Goal: Transaction & Acquisition: Purchase product/service

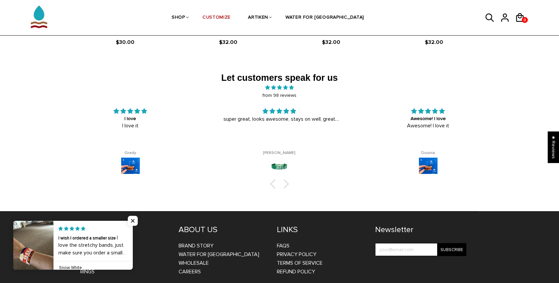
scroll to position [1092, 0]
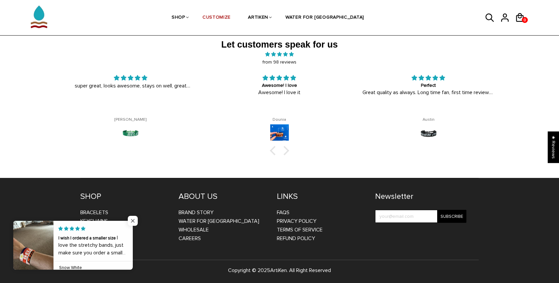
click at [130, 218] on span "Close popup widget" at bounding box center [133, 220] width 10 height 10
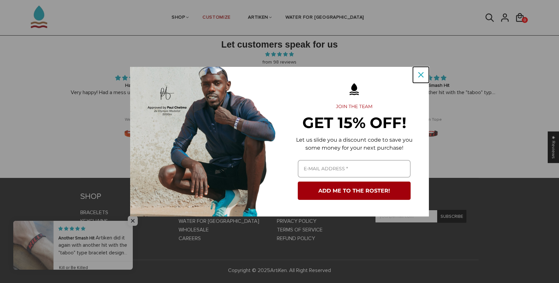
click at [422, 73] on icon "close icon" at bounding box center [420, 74] width 5 height 5
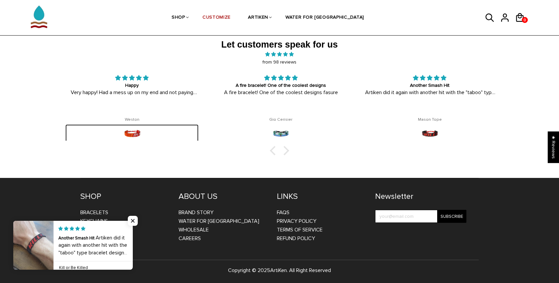
click at [138, 128] on img at bounding box center [132, 133] width 19 height 19
click at [135, 119] on div "Weston" at bounding box center [131, 119] width 133 height 5
click at [134, 134] on img at bounding box center [132, 133] width 19 height 19
click at [133, 139] on img at bounding box center [132, 133] width 19 height 19
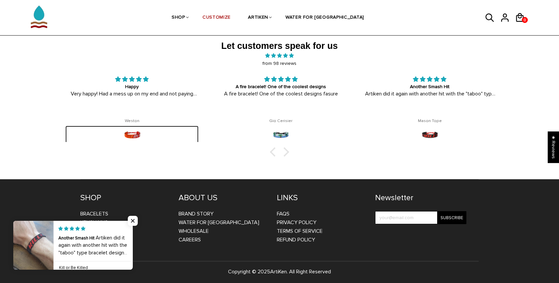
scroll to position [1092, 0]
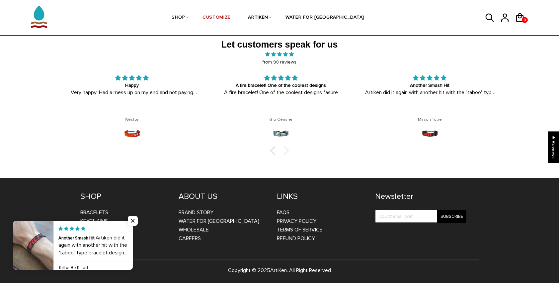
click at [286, 148] on div at bounding box center [284, 149] width 9 height 9
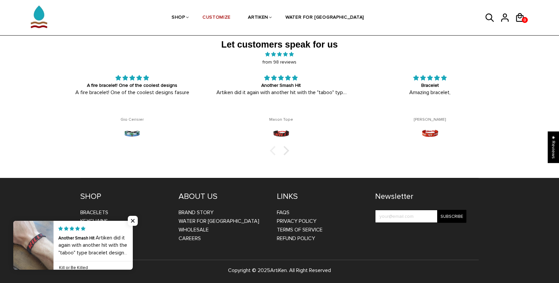
click at [271, 151] on div at bounding box center [274, 149] width 9 height 9
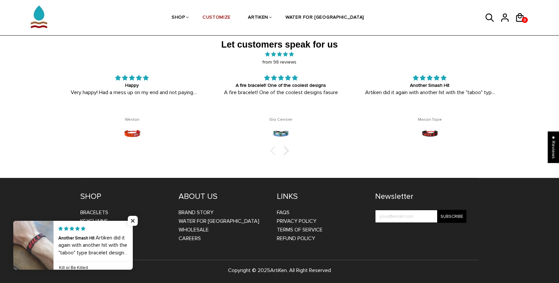
click at [271, 151] on div at bounding box center [274, 149] width 9 height 9
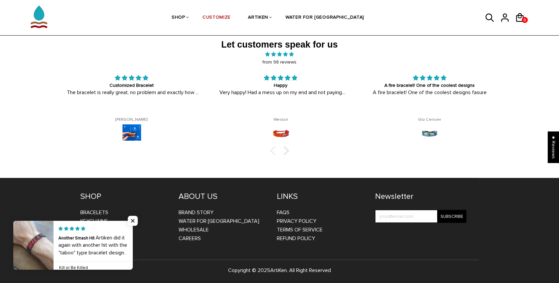
click at [271, 151] on div at bounding box center [274, 149] width 9 height 9
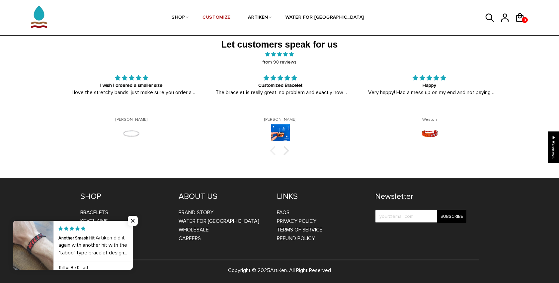
click at [271, 151] on div at bounding box center [274, 149] width 9 height 9
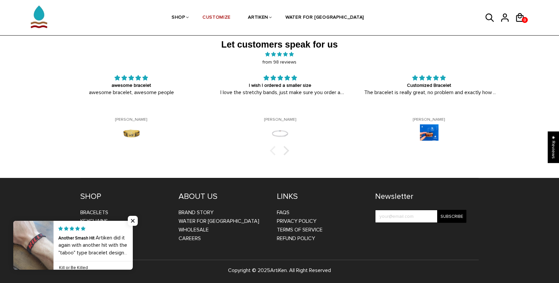
click at [271, 151] on div at bounding box center [274, 149] width 9 height 9
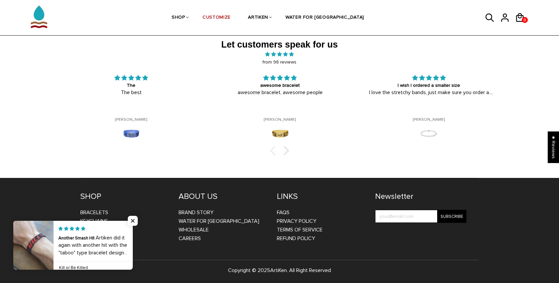
click at [271, 150] on div at bounding box center [274, 149] width 9 height 9
click at [286, 148] on div at bounding box center [284, 149] width 9 height 9
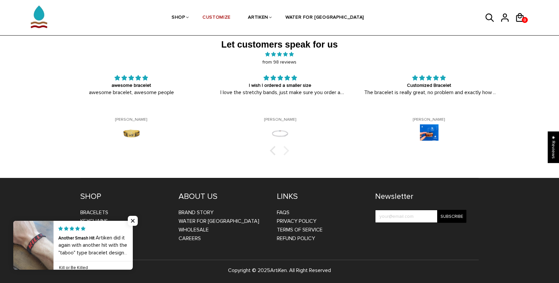
click at [286, 149] on div at bounding box center [284, 149] width 9 height 9
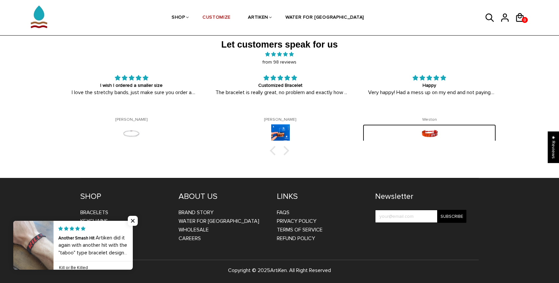
click at [426, 133] on img at bounding box center [429, 133] width 19 height 19
click at [435, 122] on div "Happy Very happy! Had a mess up on my end and not paying attention. Customer se…" at bounding box center [429, 107] width 149 height 66
drag, startPoint x: 435, startPoint y: 122, endPoint x: 420, endPoint y: 100, distance: 26.5
click at [420, 100] on div "Happy Very happy! Had a mess up on my end and not paying attention. Customer se…" at bounding box center [429, 94] width 133 height 41
click at [426, 137] on img at bounding box center [429, 133] width 19 height 19
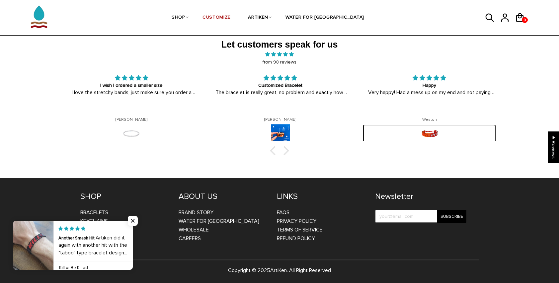
click at [426, 137] on img at bounding box center [429, 133] width 19 height 19
click at [429, 132] on img at bounding box center [429, 133] width 19 height 19
click at [428, 131] on img at bounding box center [429, 133] width 19 height 19
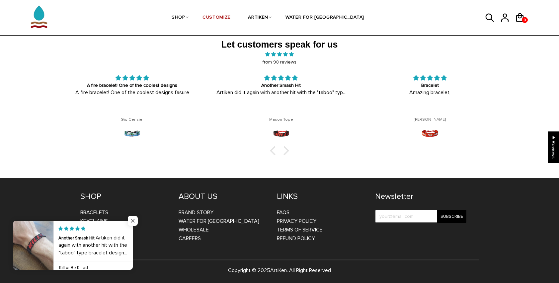
click at [132, 220] on span "Close popup widget" at bounding box center [133, 220] width 10 height 10
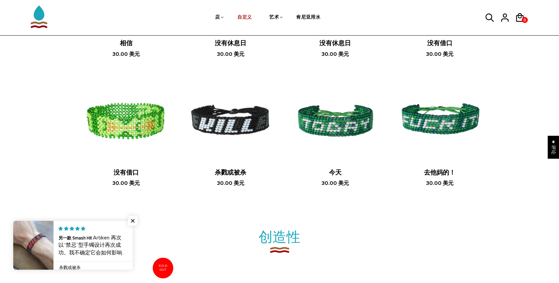
scroll to position [461, 0]
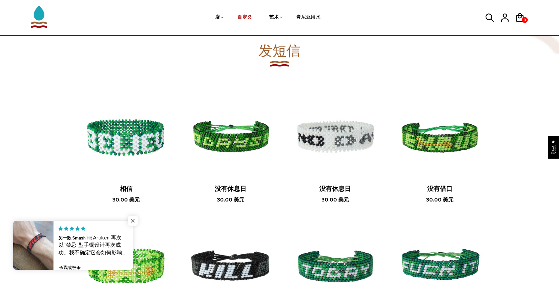
click at [131, 220] on span "关闭弹出窗口小部件" at bounding box center [133, 220] width 10 height 10
click at [133, 222] on span "关闭弹出窗口小部件" at bounding box center [133, 220] width 10 height 10
click at [133, 220] on span "关闭弹出窗口小部件" at bounding box center [133, 220] width 10 height 10
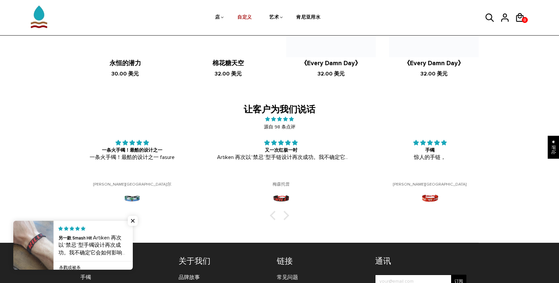
scroll to position [1084, 0]
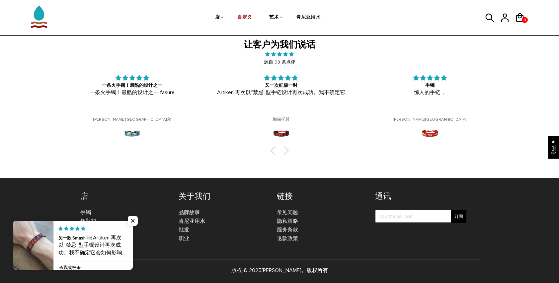
click at [271, 152] on div at bounding box center [279, 150] width 447 height 7
click at [289, 152] on div at bounding box center [279, 150] width 447 height 7
click at [287, 149] on div at bounding box center [284, 149] width 9 height 9
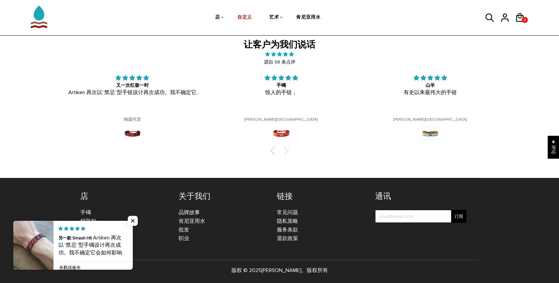
click at [286, 149] on div at bounding box center [284, 149] width 9 height 9
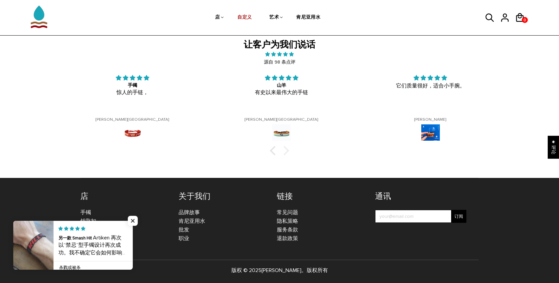
click at [286, 149] on div at bounding box center [284, 149] width 9 height 9
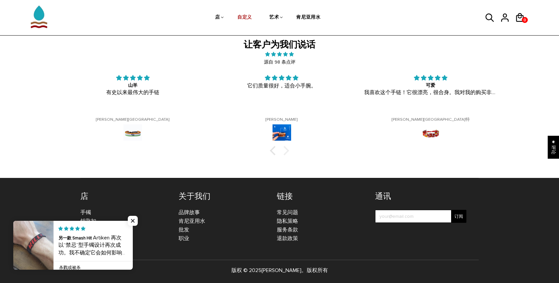
click at [286, 149] on div at bounding box center [284, 149] width 9 height 9
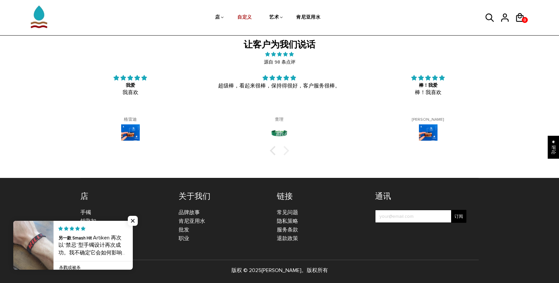
click at [286, 149] on div at bounding box center [284, 149] width 9 height 9
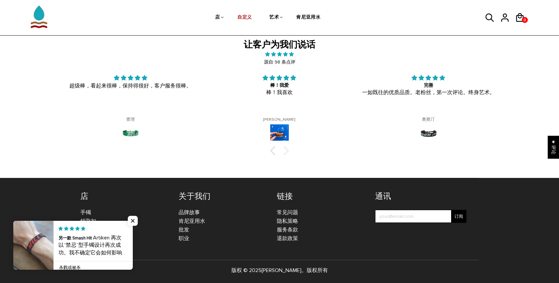
click at [286, 149] on div at bounding box center [284, 149] width 9 height 9
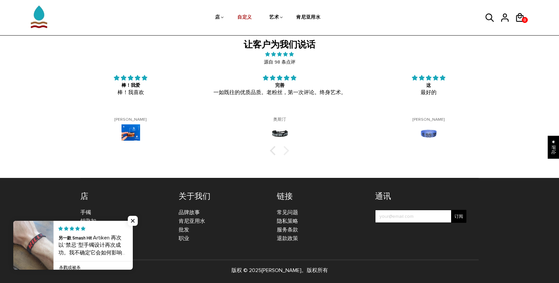
click at [286, 149] on div at bounding box center [284, 149] width 9 height 9
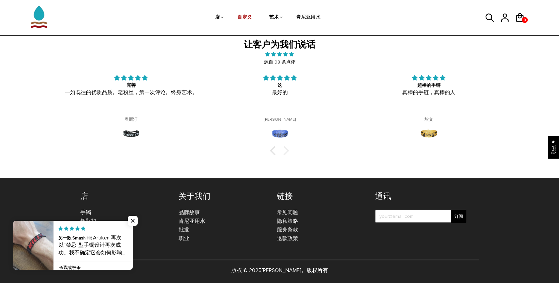
click at [286, 149] on div at bounding box center [284, 149] width 9 height 9
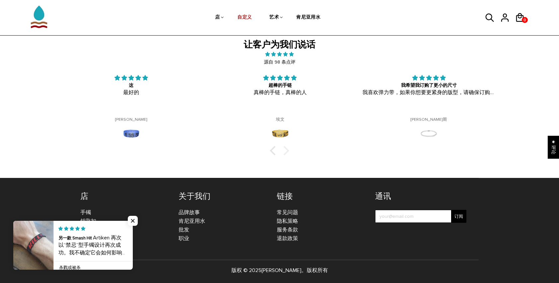
click at [286, 149] on div at bounding box center [284, 149] width 9 height 9
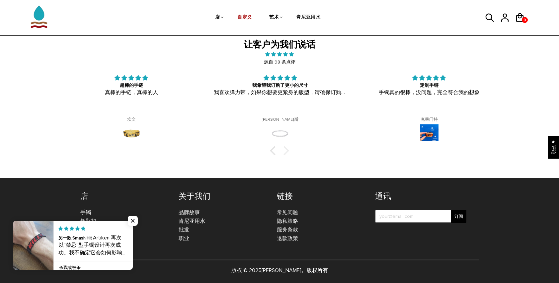
click at [286, 149] on div at bounding box center [284, 149] width 9 height 9
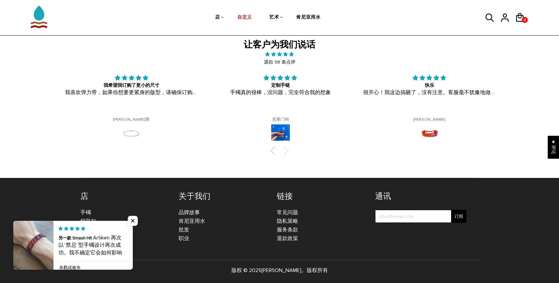
click at [286, 149] on div at bounding box center [284, 149] width 9 height 9
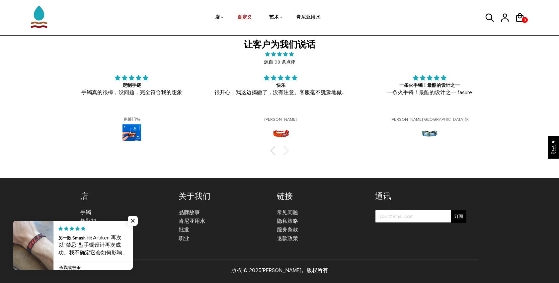
click at [286, 149] on div at bounding box center [284, 149] width 9 height 9
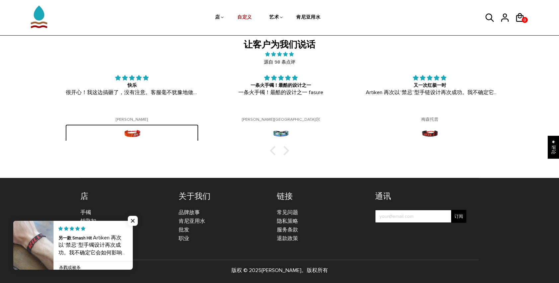
click at [138, 127] on img at bounding box center [132, 133] width 19 height 19
click at [128, 134] on img at bounding box center [132, 133] width 19 height 19
click at [126, 110] on div "快乐 很开心！我这边搞砸了，没有注意。客服毫不犹豫地做到了！我感谢你和你的生意！祝福。" at bounding box center [131, 94] width 133 height 41
click at [127, 96] on div "快乐 很开心！我这边搞砸了，没有注意。客服毫不犹豫地做到了！我感谢你和你的生意！祝福。" at bounding box center [131, 94] width 133 height 41
click at [139, 133] on img at bounding box center [132, 133] width 19 height 19
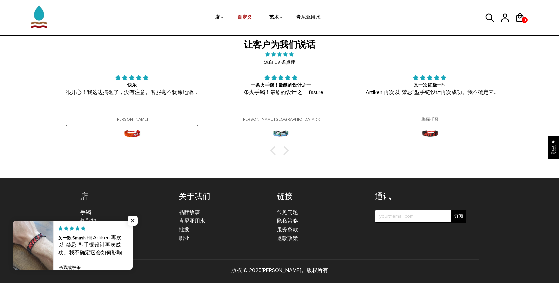
click at [139, 133] on img at bounding box center [132, 133] width 19 height 19
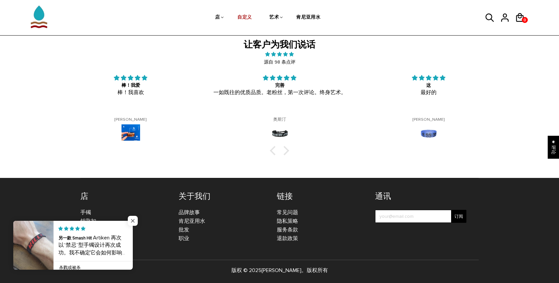
click at [130, 222] on span "关闭弹出窗口小部件" at bounding box center [133, 220] width 10 height 10
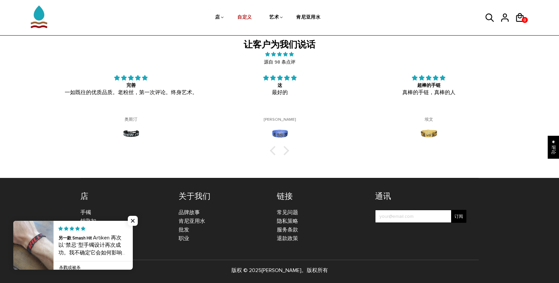
click at [139, 218] on li "钥匙扣" at bounding box center [124, 220] width 88 height 9
click at [136, 219] on span "关闭弹出窗口小部件" at bounding box center [133, 220] width 10 height 10
click at [133, 219] on span "关闭弹出窗口小部件" at bounding box center [133, 220] width 10 height 10
click at [90, 215] on li "手镯" at bounding box center [124, 212] width 88 height 9
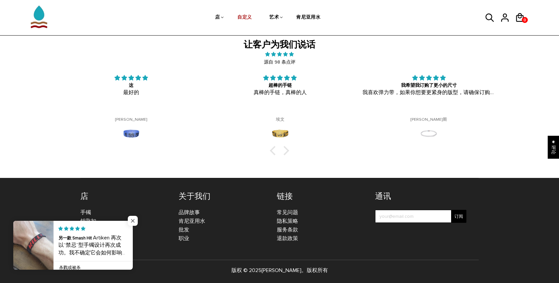
click at [131, 220] on span "关闭弹出窗口小部件" at bounding box center [133, 220] width 10 height 10
drag, startPoint x: 132, startPoint y: 221, endPoint x: 122, endPoint y: 219, distance: 10.8
click at [132, 221] on span "关闭弹出窗口小部件" at bounding box center [133, 220] width 10 height 10
click at [87, 212] on link "手镯" at bounding box center [85, 212] width 11 height 7
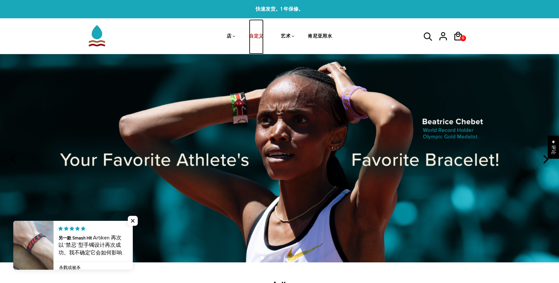
click at [257, 40] on link "自定义" at bounding box center [256, 36] width 15 height 35
click at [257, 34] on link "自定义" at bounding box center [256, 36] width 15 height 35
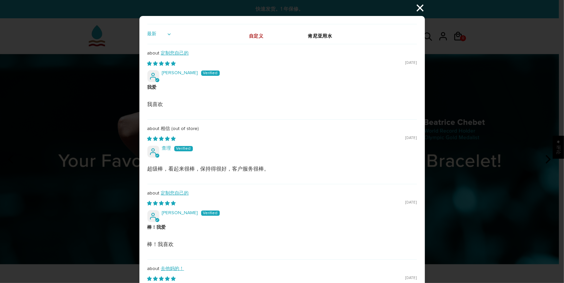
click at [416, 10] on div "最新 最高评分 最低评分 仅图片 图片优先 视频优先 最有帮助 定制您自己的 08/09/2025 格雷迪·里奇瓦尔斯基 我爱 我喜欢 相信 08/05/20…" at bounding box center [282, 141] width 564 height 283
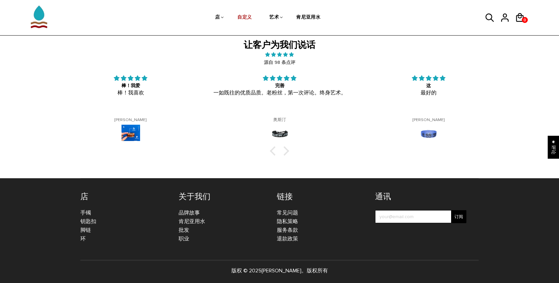
scroll to position [1084, 0]
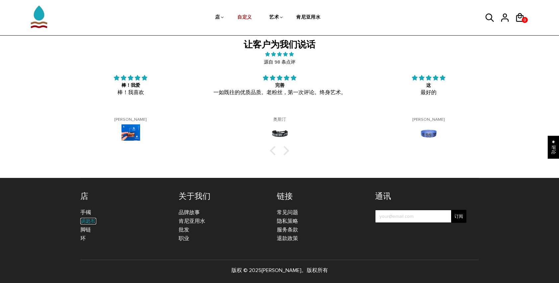
click at [87, 218] on link "钥匙扣" at bounding box center [88, 220] width 16 height 7
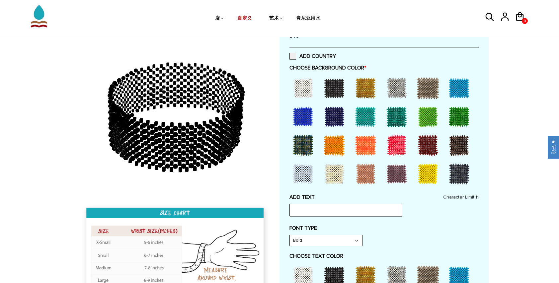
drag, startPoint x: 219, startPoint y: 147, endPoint x: 216, endPoint y: 163, distance: 16.8
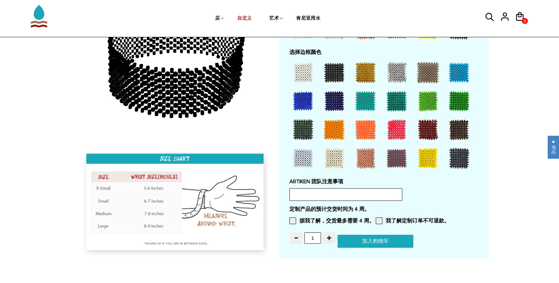
scroll to position [531, 0]
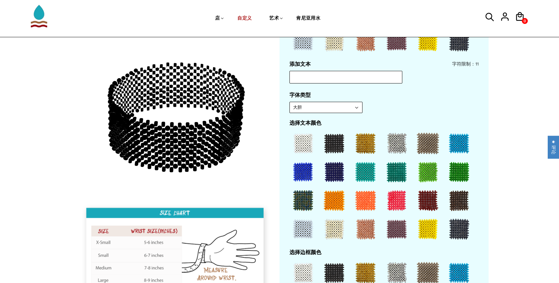
drag, startPoint x: 200, startPoint y: 145, endPoint x: 165, endPoint y: 142, distance: 35.3
click at [164, 142] on icon at bounding box center [175, 117] width 191 height 166
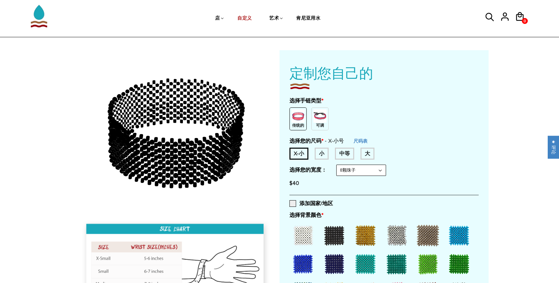
scroll to position [0, 0]
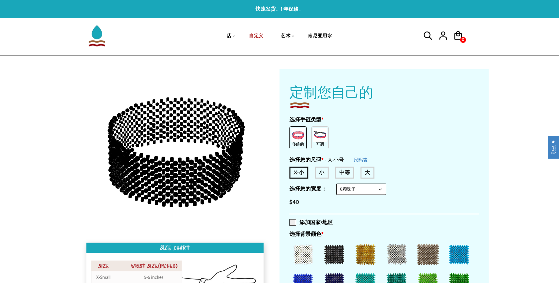
click at [317, 140] on img at bounding box center [319, 134] width 13 height 13
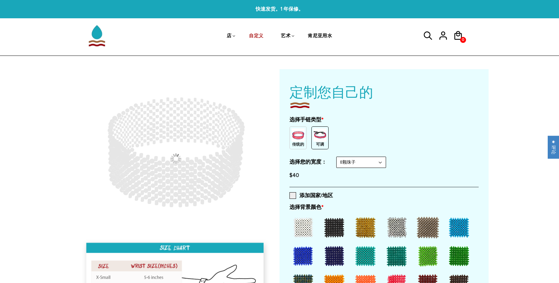
click at [300, 136] on img at bounding box center [297, 134] width 13 height 13
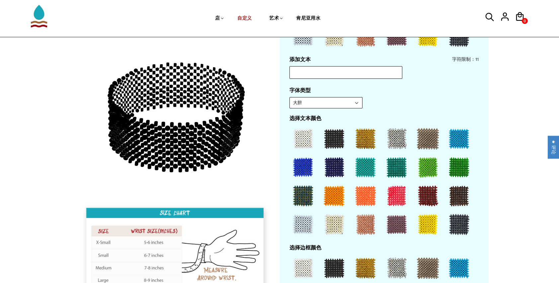
scroll to position [298, 0]
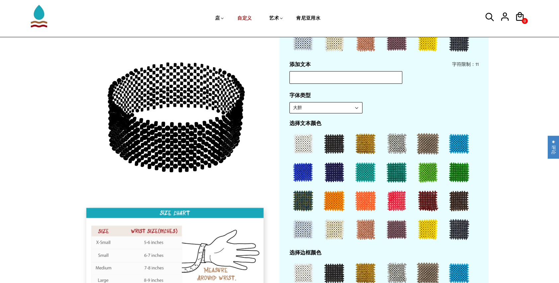
drag, startPoint x: 218, startPoint y: 134, endPoint x: 173, endPoint y: 137, distance: 45.6
click at [173, 137] on g at bounding box center [175, 117] width 135 height 104
click at [309, 140] on div at bounding box center [303, 143] width 27 height 27
click at [146, 135] on circle at bounding box center [145, 136] width 5 height 5
click at [170, 134] on icon at bounding box center [172, 136] width 4 height 5
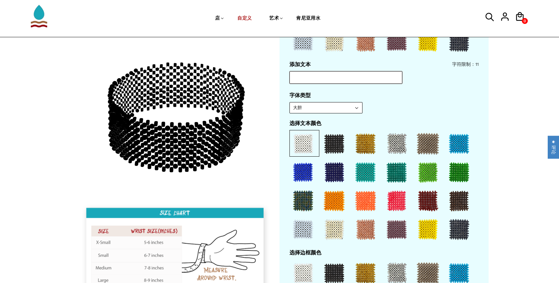
click at [308, 74] on input "text" at bounding box center [345, 77] width 113 height 13
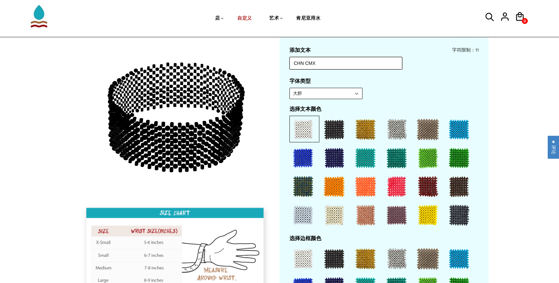
scroll to position [365, 0]
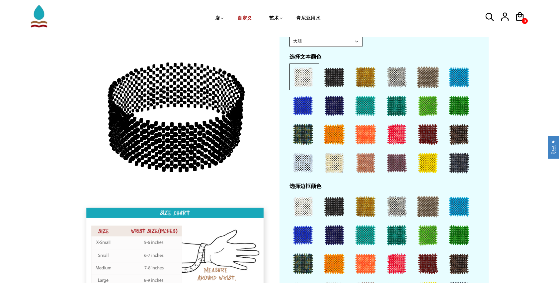
type input "CHN CMX"
drag, startPoint x: 394, startPoint y: 140, endPoint x: 392, endPoint y: 143, distance: 3.6
click at [392, 140] on div at bounding box center [396, 134] width 27 height 27
click at [387, 132] on div at bounding box center [396, 134] width 27 height 27
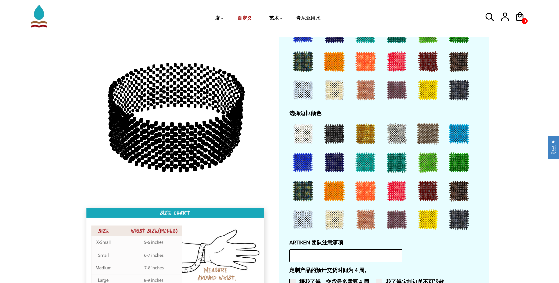
scroll to position [464, 0]
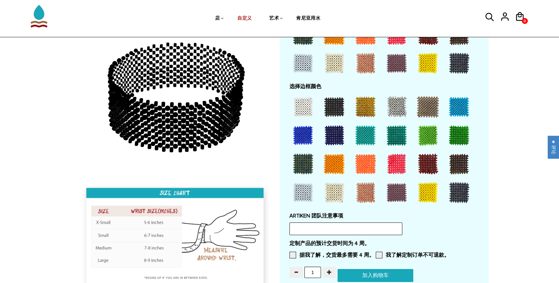
click at [312, 135] on div at bounding box center [303, 135] width 27 height 27
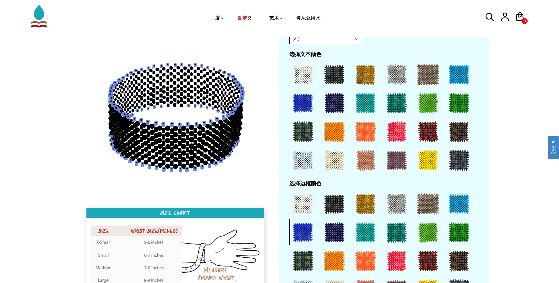
scroll to position [365, 0]
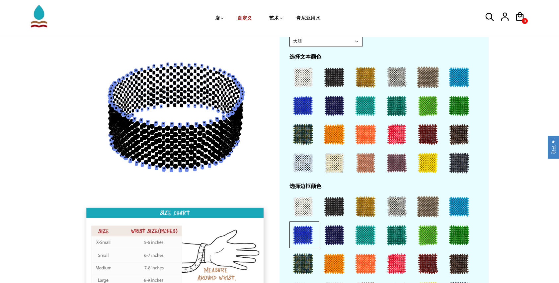
drag, startPoint x: 222, startPoint y: 137, endPoint x: 168, endPoint y: 140, distance: 54.2
click at [165, 141] on g at bounding box center [175, 117] width 135 height 104
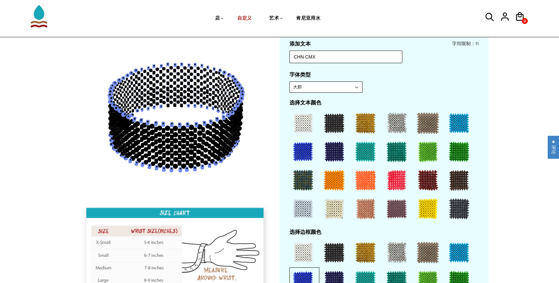
scroll to position [298, 0]
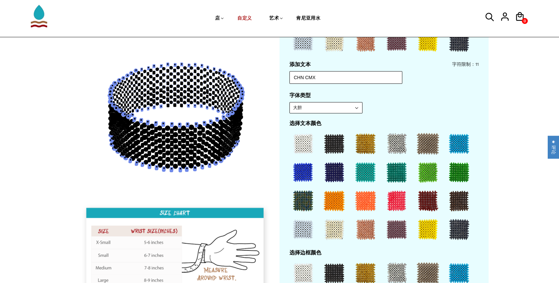
click at [357, 111] on select "大胆" at bounding box center [326, 107] width 72 height 11
click at [290, 102] on select "大胆" at bounding box center [326, 107] width 72 height 11
click at [397, 195] on div at bounding box center [396, 200] width 27 height 27
click at [396, 195] on div at bounding box center [396, 200] width 27 height 27
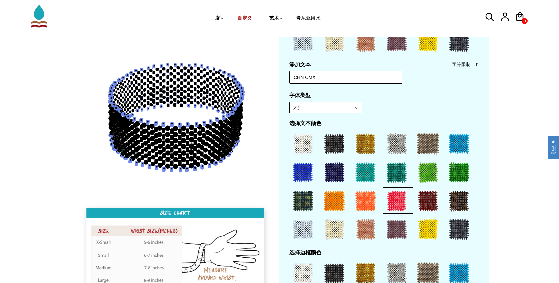
click at [396, 195] on div at bounding box center [396, 200] width 27 height 27
click at [188, 144] on icon at bounding box center [188, 142] width 4 height 5
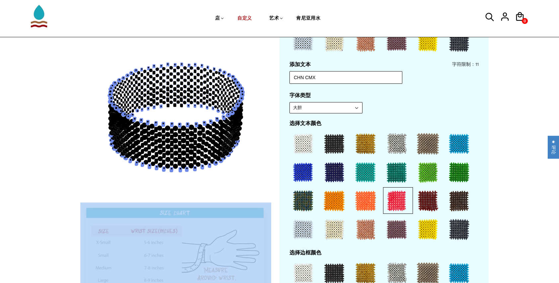
click at [188, 144] on icon at bounding box center [188, 142] width 4 height 5
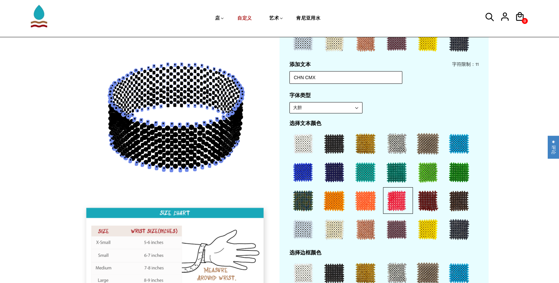
drag, startPoint x: 188, startPoint y: 144, endPoint x: 456, endPoint y: 177, distance: 270.6
click at [456, 177] on div at bounding box center [459, 172] width 27 height 27
click at [400, 191] on div at bounding box center [396, 200] width 27 height 27
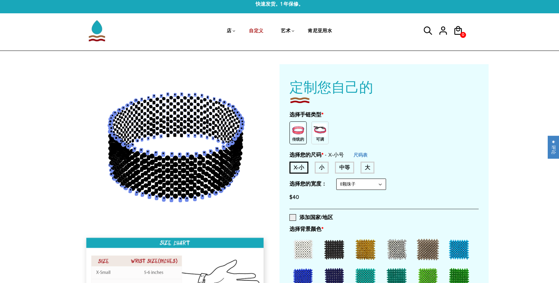
scroll to position [0, 0]
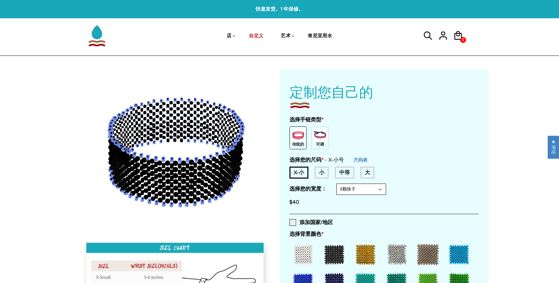
click at [342, 174] on div "中等" at bounding box center [344, 172] width 19 height 12
click at [358, 188] on select "8颗珠子 6 颗珠子 10 颗珠子" at bounding box center [361, 189] width 49 height 11
select select "10-beads"
click at [337, 184] on select "8颗珠子 6 颗珠子 10 颗珠子" at bounding box center [361, 189] width 49 height 11
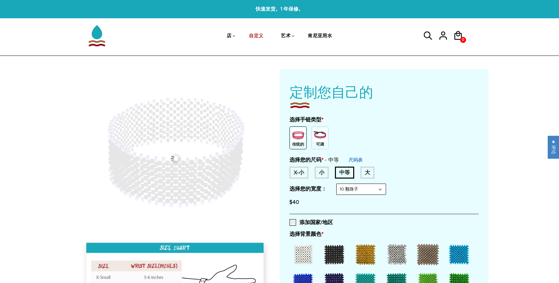
click at [359, 190] on select "8颗珠子 6 颗珠子 10 颗珠子" at bounding box center [361, 189] width 49 height 11
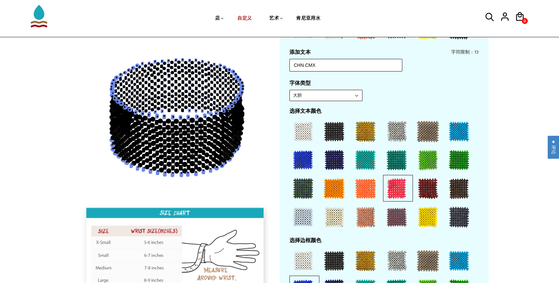
scroll to position [365, 0]
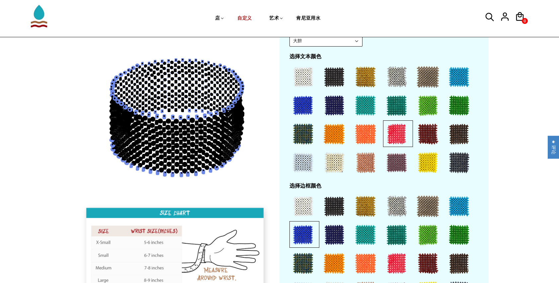
click at [347, 141] on div at bounding box center [334, 134] width 27 height 27
click at [359, 137] on div at bounding box center [365, 134] width 27 height 27
click at [300, 206] on div at bounding box center [303, 206] width 27 height 27
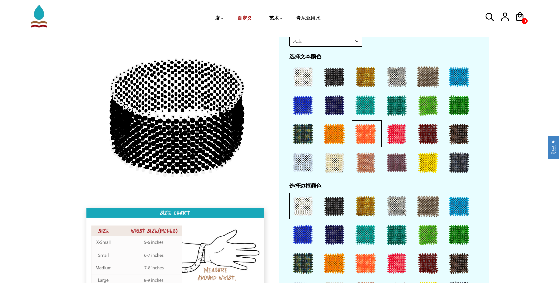
click at [344, 204] on div at bounding box center [334, 206] width 27 height 27
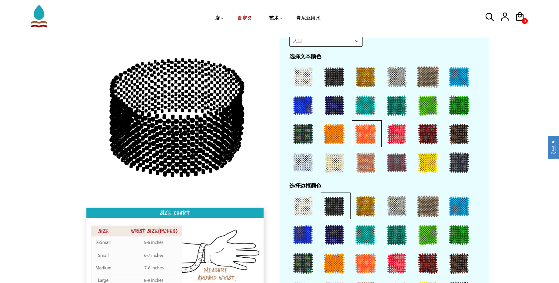
click at [354, 230] on div at bounding box center [365, 234] width 27 height 27
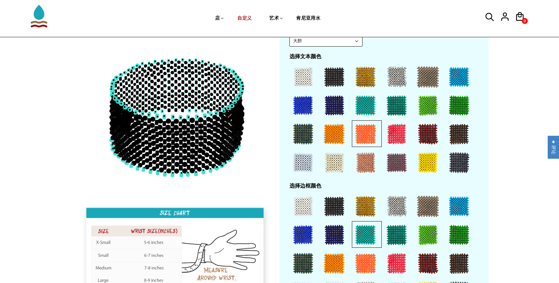
drag, startPoint x: 305, startPoint y: 235, endPoint x: 326, endPoint y: 228, distance: 21.6
click at [305, 235] on div at bounding box center [303, 234] width 27 height 27
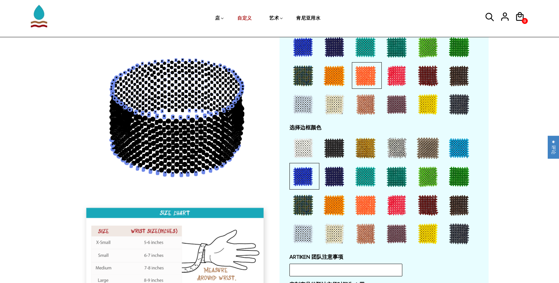
scroll to position [432, 0]
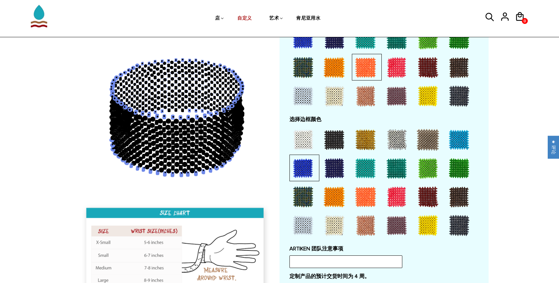
click at [395, 199] on div at bounding box center [396, 196] width 27 height 27
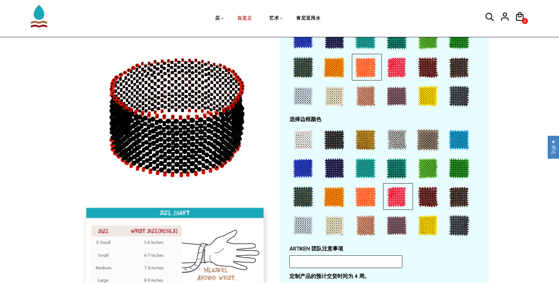
click at [370, 205] on div at bounding box center [365, 196] width 27 height 27
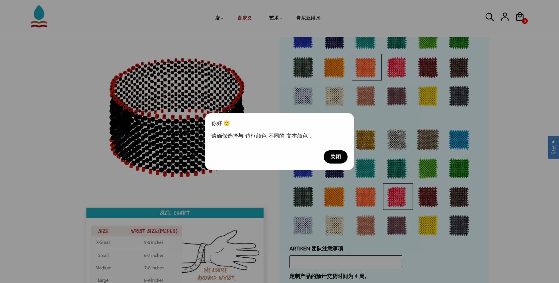
click at [338, 159] on span "关闭" at bounding box center [336, 156] width 24 height 13
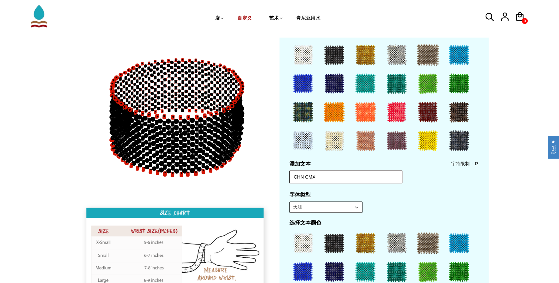
scroll to position [1, 0]
drag, startPoint x: 329, startPoint y: 178, endPoint x: 225, endPoint y: 182, distance: 104.0
click at [221, 184] on div at bounding box center [279, 214] width 418 height 688
type input "C"
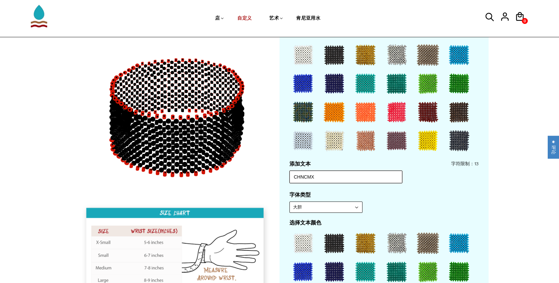
type input "CHNCMX"
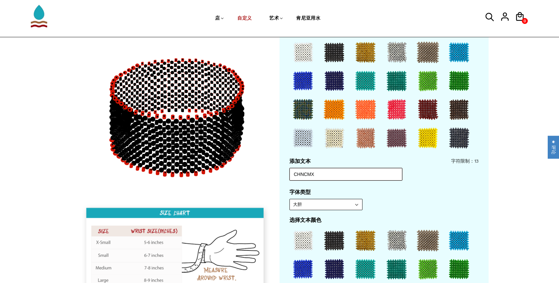
scroll to position [332, 0]
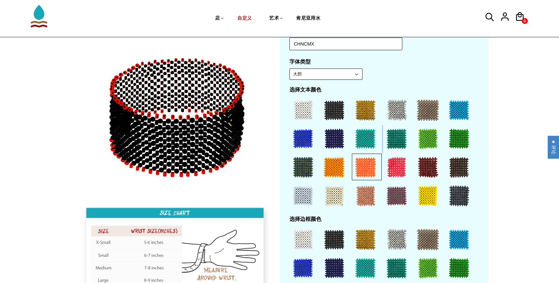
drag, startPoint x: 380, startPoint y: 150, endPoint x: 384, endPoint y: 157, distance: 7.3
click at [380, 150] on div at bounding box center [383, 153] width 189 height 114
click at [392, 163] on div at bounding box center [396, 167] width 27 height 27
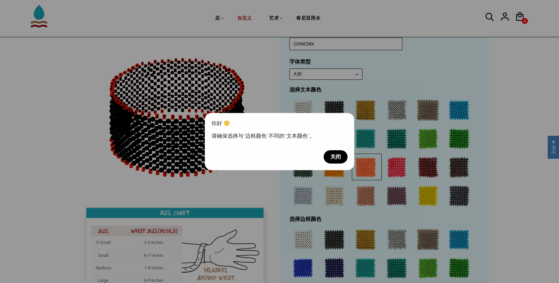
click at [319, 157] on div "你好 🙂 请确保选择与“边框颜色”不同的“文本颜色”。 关闭" at bounding box center [279, 141] width 149 height 57
drag, startPoint x: 349, startPoint y: 160, endPoint x: 344, endPoint y: 160, distance: 4.7
click at [349, 160] on div "你好 🙂 请确保选择与“边框颜色”不同的“文本颜色”。 关闭" at bounding box center [279, 141] width 149 height 57
click at [334, 160] on span "关闭" at bounding box center [336, 156] width 24 height 13
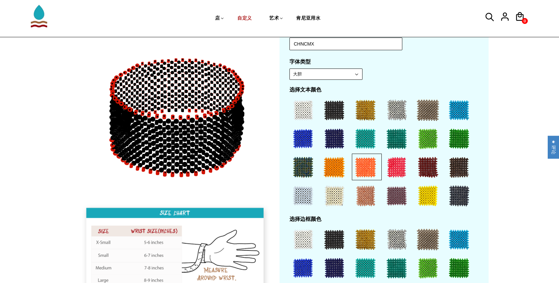
click at [357, 142] on div at bounding box center [365, 138] width 27 height 27
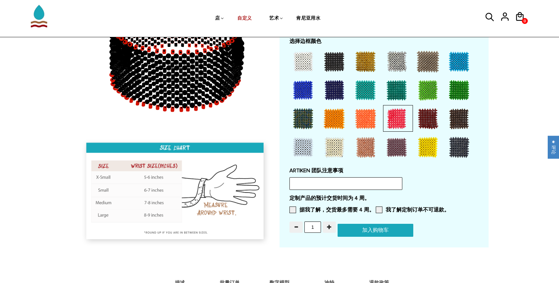
scroll to position [531, 0]
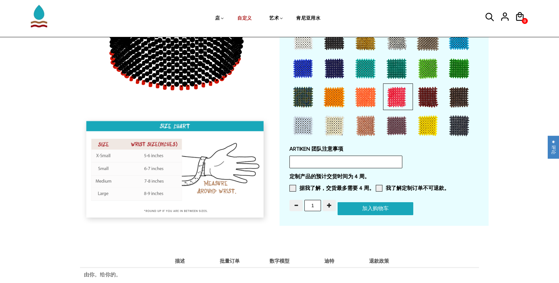
click at [341, 122] on div at bounding box center [334, 125] width 27 height 27
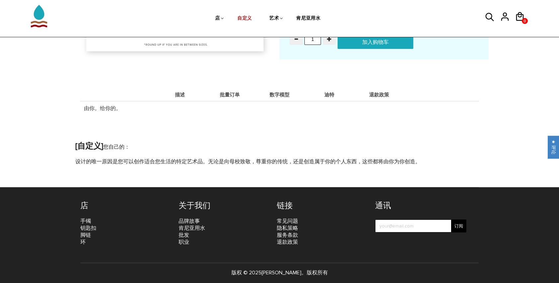
scroll to position [698, 0]
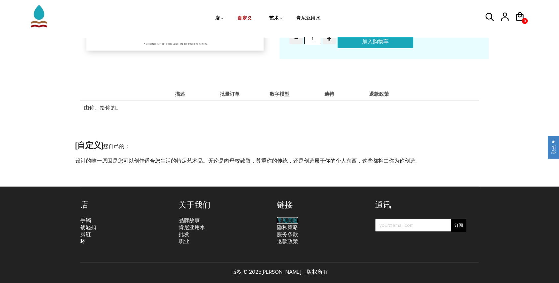
click at [291, 217] on link "常见问题" at bounding box center [287, 220] width 21 height 7
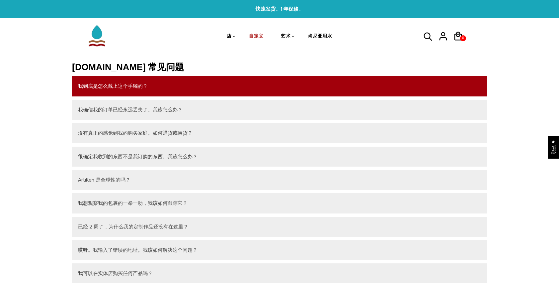
click at [122, 85] on button "我到底是怎么戴上这个手镯的？" at bounding box center [279, 86] width 415 height 20
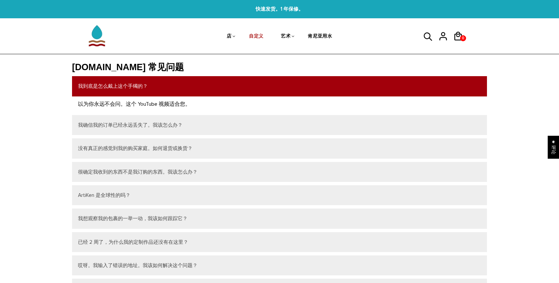
scroll to position [66, 0]
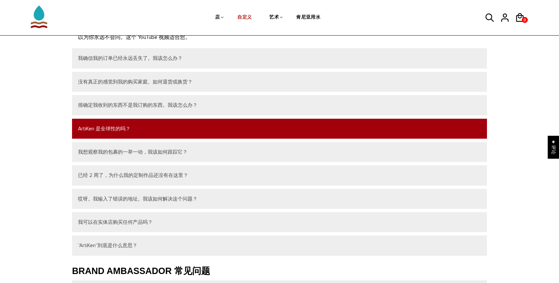
click at [126, 127] on button "ArtiKen 是全球性的吗？" at bounding box center [279, 129] width 415 height 20
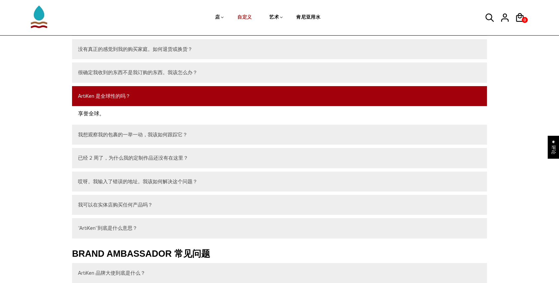
scroll to position [100, 0]
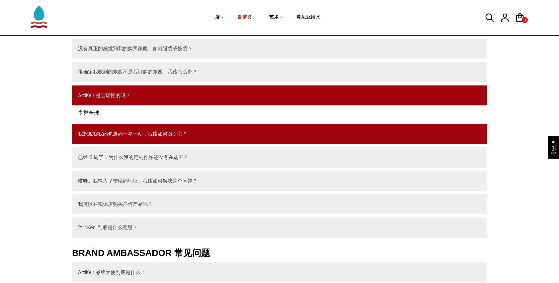
click at [127, 130] on button "我想观察我的包裹的一举一动，我该如何跟踪它？" at bounding box center [279, 134] width 415 height 20
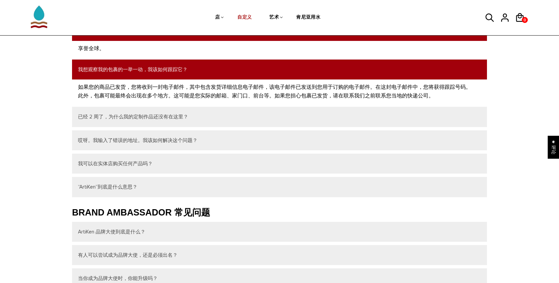
scroll to position [166, 0]
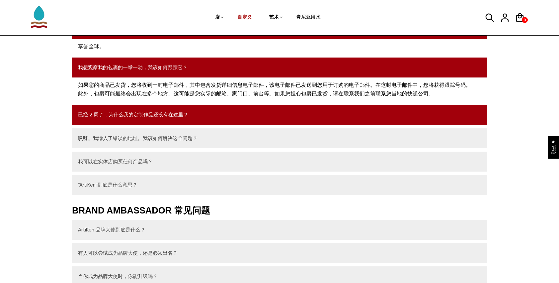
click at [156, 119] on button "已经 2 周了，为什么我的定制作品还没有在这里？" at bounding box center [279, 115] width 415 height 20
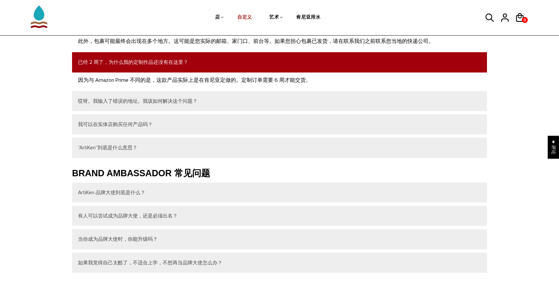
scroll to position [232, 0]
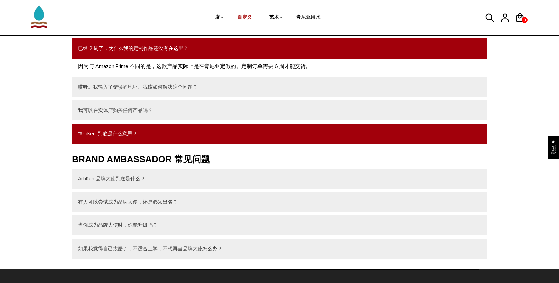
click at [120, 134] on button "“ArtiKen”到底是什么意思？" at bounding box center [279, 133] width 415 height 20
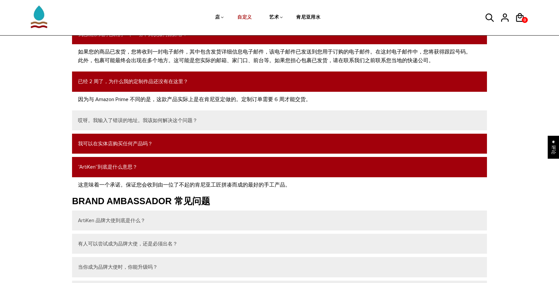
click at [142, 138] on button "我可以在实体店购买任何产品吗？" at bounding box center [279, 143] width 415 height 20
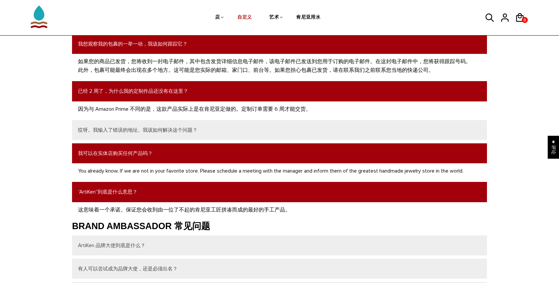
scroll to position [166, 0]
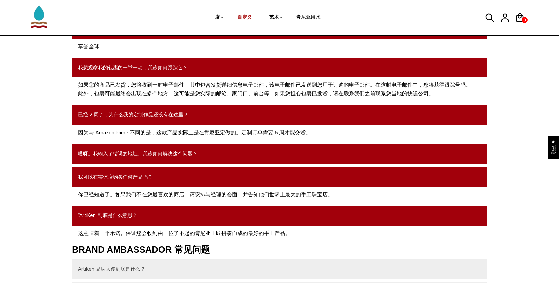
click at [148, 147] on button "哎呀。我输入了错误的地址。我该如何解决这个问题？" at bounding box center [279, 153] width 415 height 20
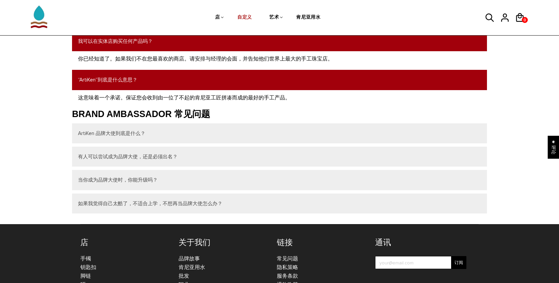
scroll to position [332, 0]
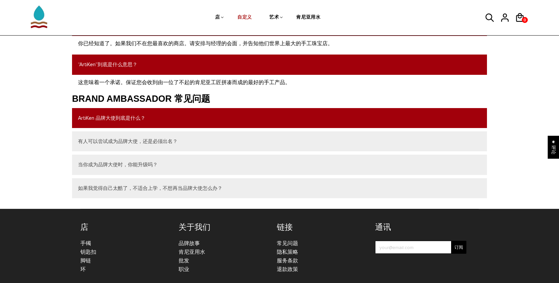
click at [140, 120] on button "ArtiKen 品牌大使到底是什么？" at bounding box center [279, 118] width 415 height 20
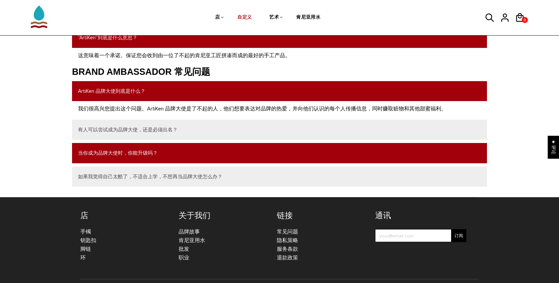
scroll to position [378, 0]
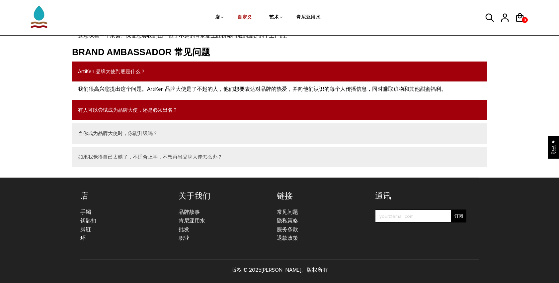
click at [140, 114] on button "有人可以尝试成为品牌大使，还是必须出名？" at bounding box center [279, 110] width 415 height 20
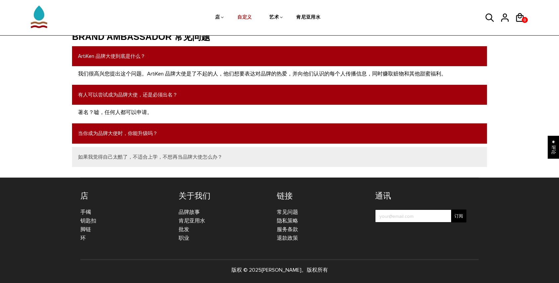
click at [140, 127] on button "当你成为品牌大使时，你能升级吗？" at bounding box center [279, 133] width 415 height 20
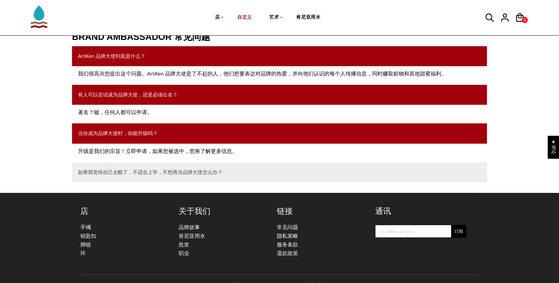
scroll to position [409, 0]
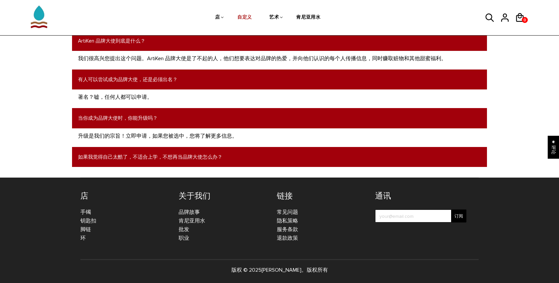
click at [144, 149] on button "如果我觉得自己太酷了，不适合上学，不想再当品牌大使怎么办？" at bounding box center [279, 157] width 415 height 20
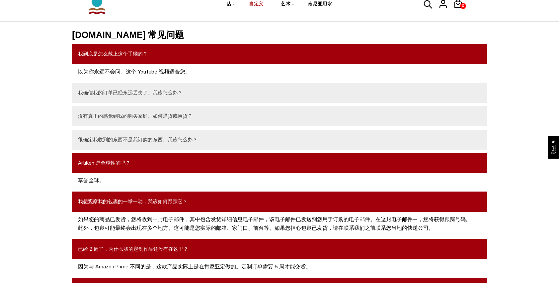
scroll to position [33, 0]
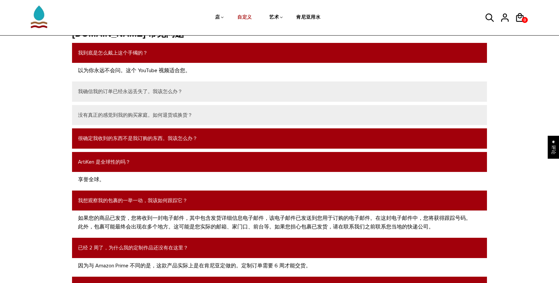
click at [148, 141] on button "很确定我收到的东西不是我订购的东西。我该怎么办？" at bounding box center [279, 138] width 415 height 20
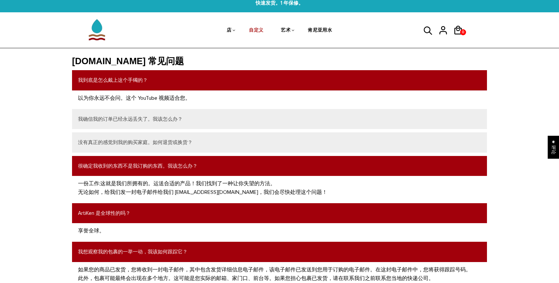
scroll to position [0, 0]
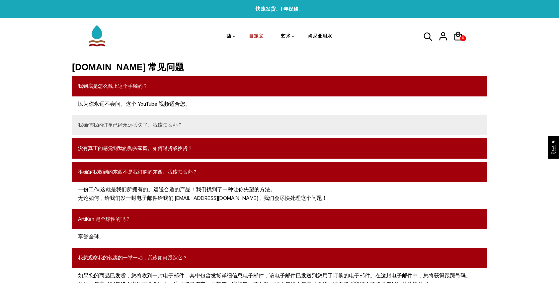
click at [150, 146] on button "没有真正的感觉到我的购买家庭。如何退货或换货？" at bounding box center [279, 148] width 415 height 20
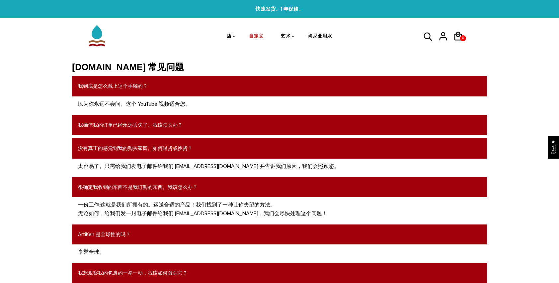
click at [149, 127] on button "我确信我的订单已经永远丢失了。我该怎么办？" at bounding box center [279, 125] width 415 height 20
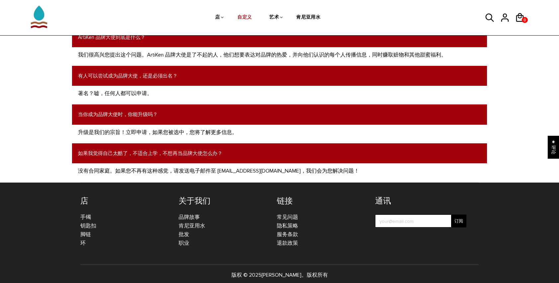
scroll to position [481, 0]
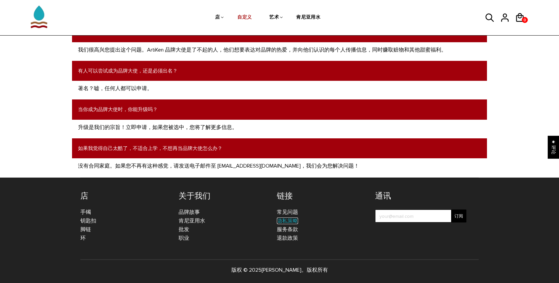
click at [291, 219] on link "隐私策略" at bounding box center [287, 220] width 21 height 7
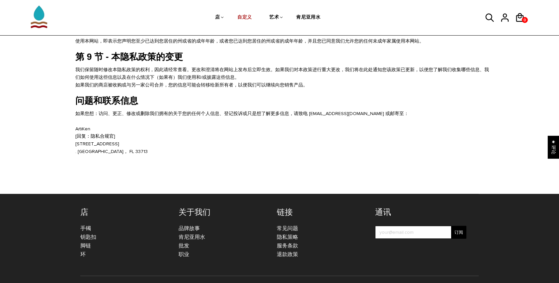
scroll to position [551, 0]
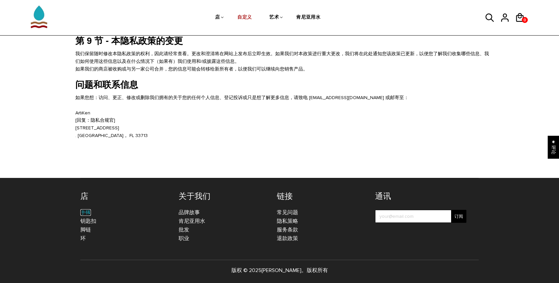
click at [86, 212] on link "手镯" at bounding box center [85, 212] width 11 height 7
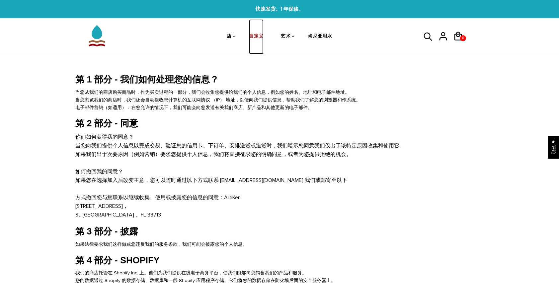
click at [250, 40] on link "自定义" at bounding box center [256, 36] width 15 height 35
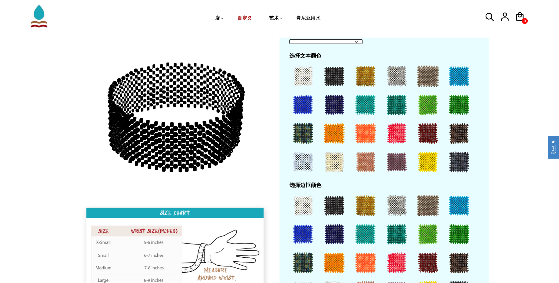
scroll to position [428, 0]
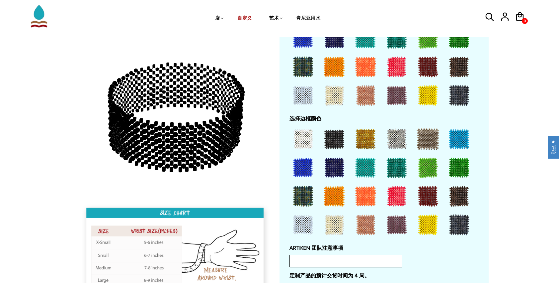
click at [178, 136] on icon at bounding box center [180, 136] width 4 height 5
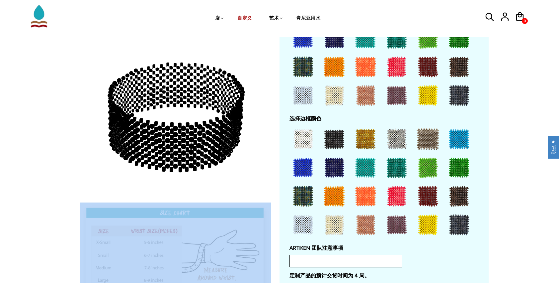
click at [178, 136] on icon at bounding box center [180, 136] width 4 height 5
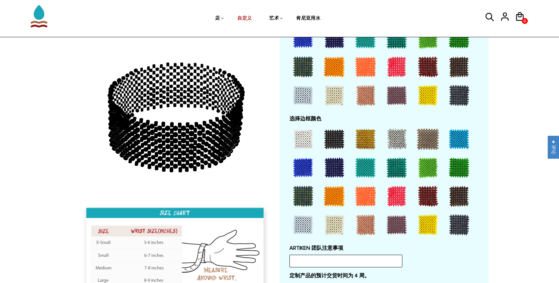
drag, startPoint x: 178, startPoint y: 136, endPoint x: 209, endPoint y: 137, distance: 30.9
click at [208, 137] on icon at bounding box center [175, 117] width 191 height 166
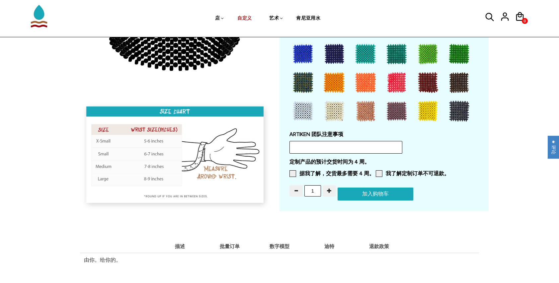
scroll to position [527, 0]
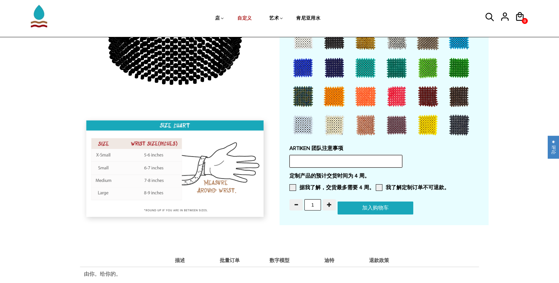
click at [311, 161] on input "text" at bounding box center [345, 161] width 113 height 13
click at [159, 151] on img at bounding box center [175, 170] width 191 height 110
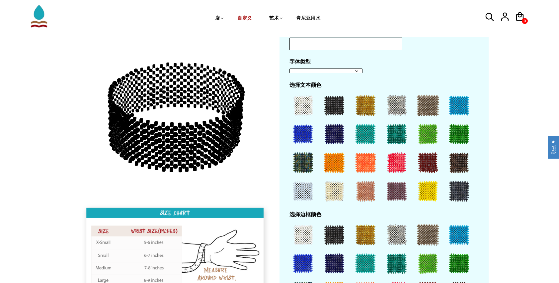
scroll to position [328, 0]
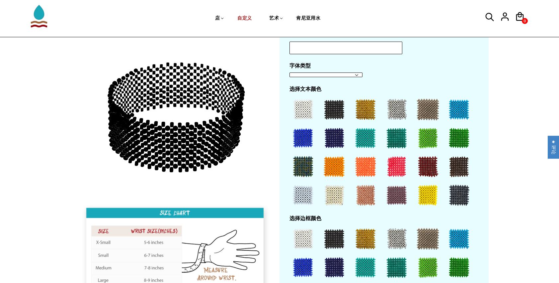
click at [396, 163] on div at bounding box center [396, 166] width 27 height 27
click at [387, 163] on div at bounding box center [396, 166] width 27 height 27
click at [352, 74] on select "大胆" at bounding box center [326, 75] width 72 height 4
select select "大胆"
click at [290, 73] on select "大胆" at bounding box center [326, 75] width 72 height 4
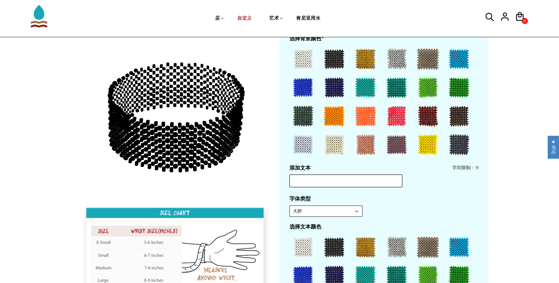
click at [342, 181] on input "text" at bounding box center [345, 180] width 113 height 13
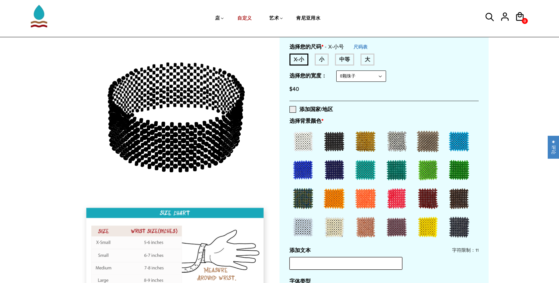
scroll to position [96, 0]
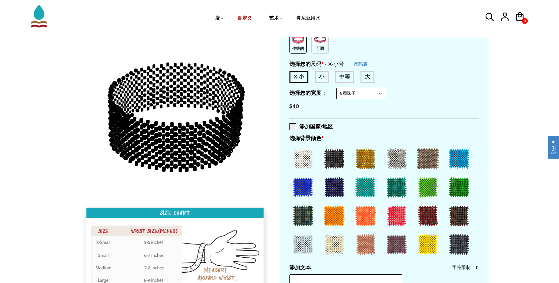
drag, startPoint x: 308, startPoint y: 157, endPoint x: 307, endPoint y: 153, distance: 4.7
click at [308, 157] on div at bounding box center [303, 158] width 27 height 27
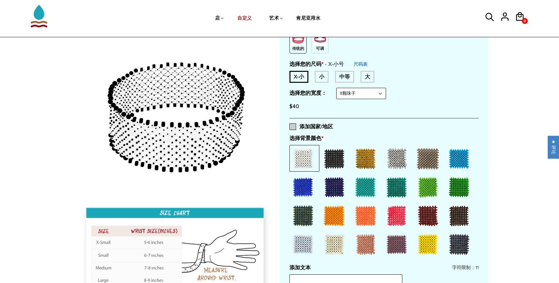
click at [295, 126] on span at bounding box center [292, 126] width 7 height 7
click at [333, 124] on input "添加国家/地区" at bounding box center [333, 124] width 0 height 0
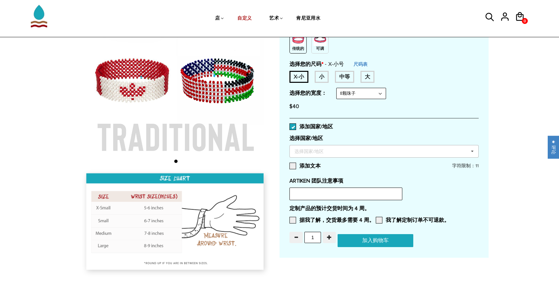
click at [310, 152] on div "选择国家/地区" at bounding box center [313, 151] width 41 height 8
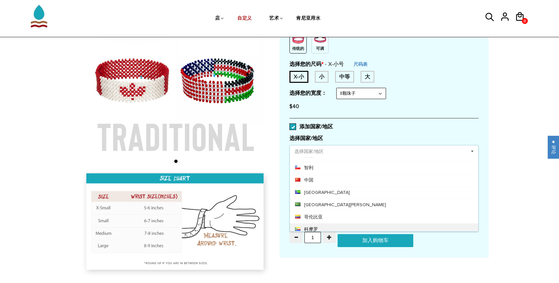
scroll to position [531, 0]
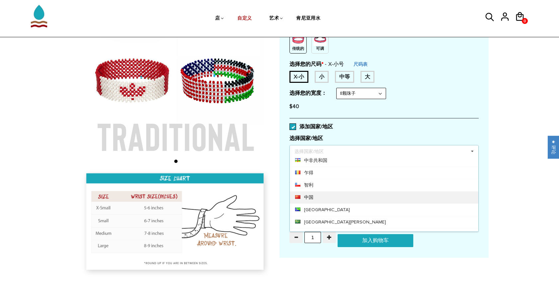
click at [349, 191] on div "中国" at bounding box center [384, 197] width 189 height 12
click at [472, 148] on icon at bounding box center [472, 151] width 10 height 12
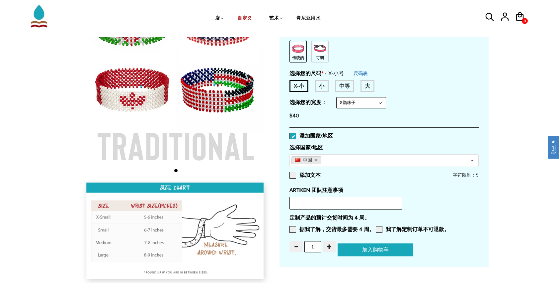
scroll to position [62, 0]
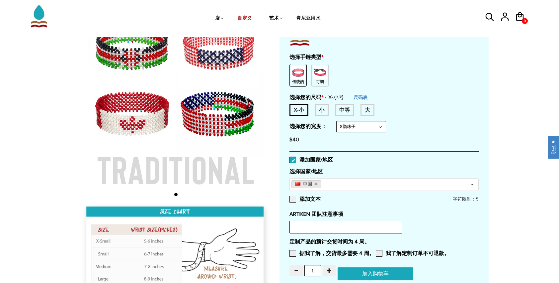
click at [350, 109] on div "中等" at bounding box center [344, 110] width 19 height 12
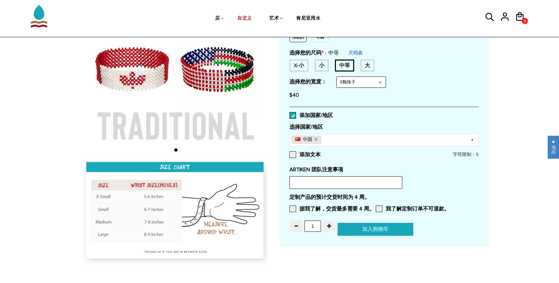
scroll to position [129, 0]
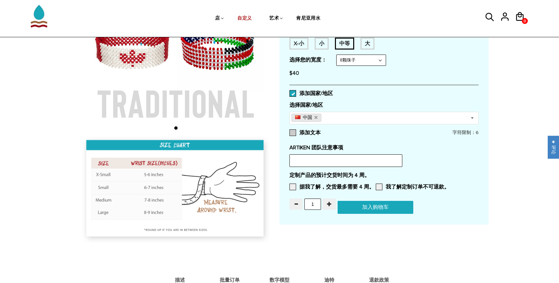
click at [315, 129] on font "添加文本" at bounding box center [309, 132] width 21 height 7
click at [321, 130] on input "添加文本" at bounding box center [321, 130] width 0 height 0
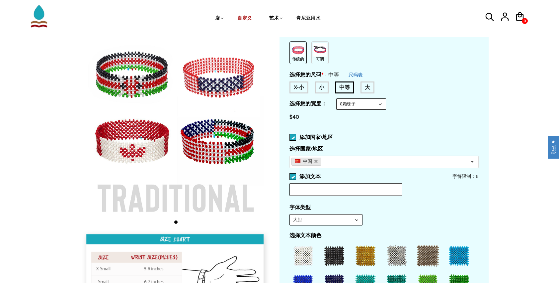
scroll to position [133, 0]
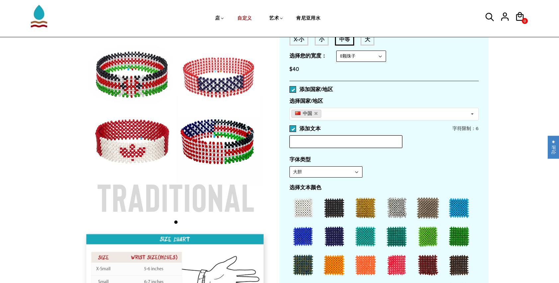
click at [310, 136] on input "text" at bounding box center [345, 141] width 113 height 13
type input "CMX"
click at [426, 159] on label "字体类型" at bounding box center [383, 159] width 189 height 7
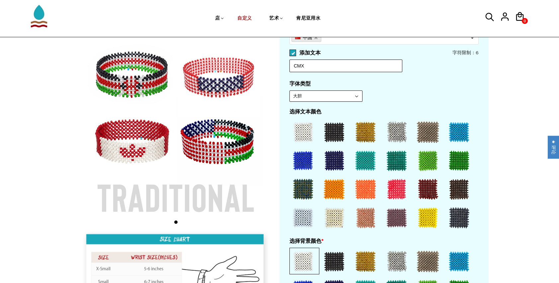
scroll to position [232, 0]
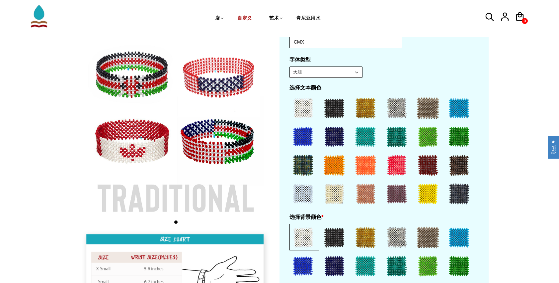
click at [397, 137] on div at bounding box center [396, 136] width 27 height 27
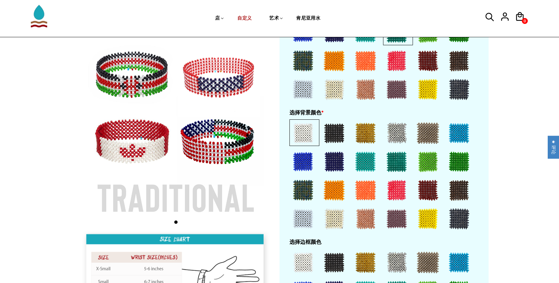
scroll to position [332, 0]
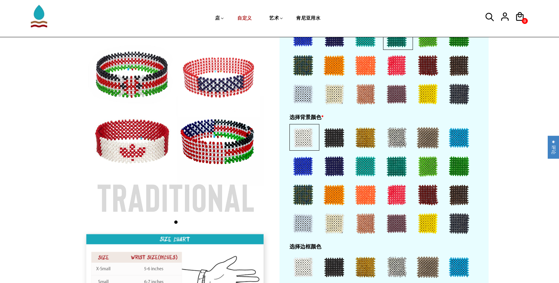
click at [331, 147] on div at bounding box center [334, 137] width 27 height 27
drag, startPoint x: 277, startPoint y: 137, endPoint x: 287, endPoint y: 138, distance: 10.7
click at [282, 137] on div at bounding box center [279, 94] width 418 height 715
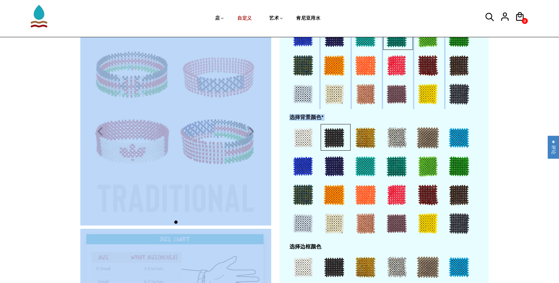
drag, startPoint x: 287, startPoint y: 138, endPoint x: 308, endPoint y: 140, distance: 20.6
click at [308, 140] on div at bounding box center [303, 137] width 27 height 27
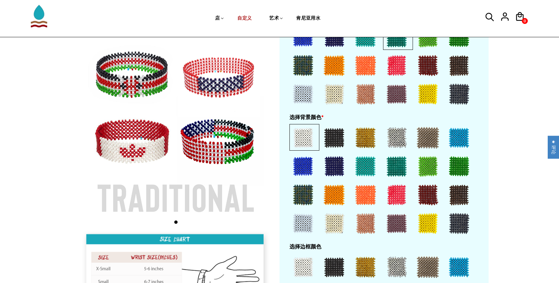
click at [456, 158] on div at bounding box center [459, 166] width 27 height 27
click at [487, 165] on div "定制您自己的 选择手链类型 * 传统的 可调 Traditional / X-Small / 8 Beads Traditional / X-Small / …" at bounding box center [384, 94] width 209 height 715
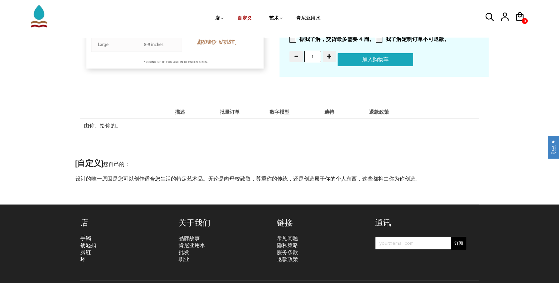
scroll to position [725, 0]
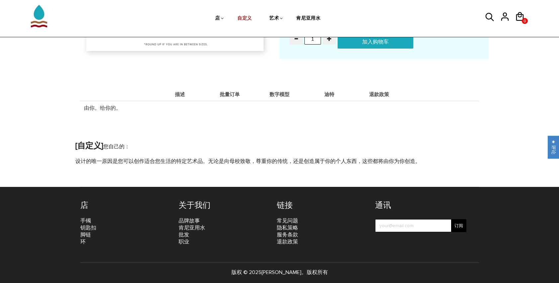
click at [376, 99] on li "退款政策" at bounding box center [379, 94] width 50 height 13
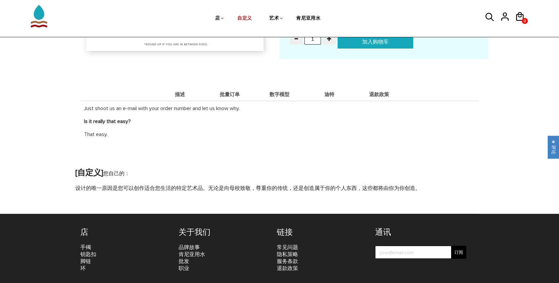
drag, startPoint x: 376, startPoint y: 99, endPoint x: 322, endPoint y: 106, distance: 53.9
click at [323, 105] on p "Just shoot us an e-mail with your order number and let us know why." at bounding box center [279, 109] width 391 height 8
click at [316, 111] on div "Just shoot us an e-mail with your order number and let us know why. Is it reall…" at bounding box center [279, 120] width 399 height 41
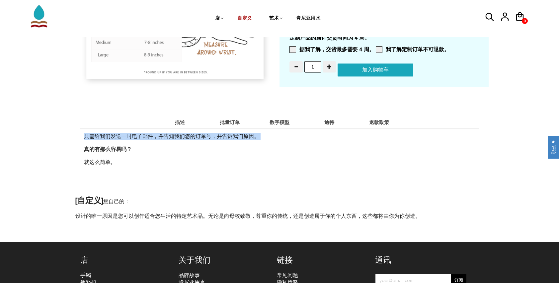
scroll to position [692, 0]
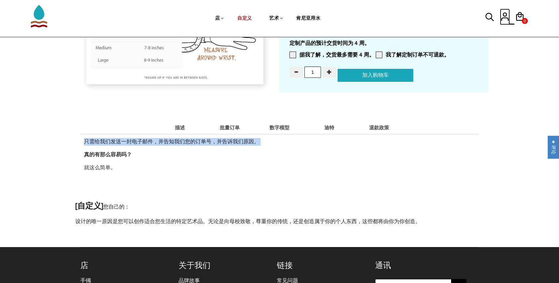
click at [507, 17] on icon at bounding box center [505, 17] width 10 height 16
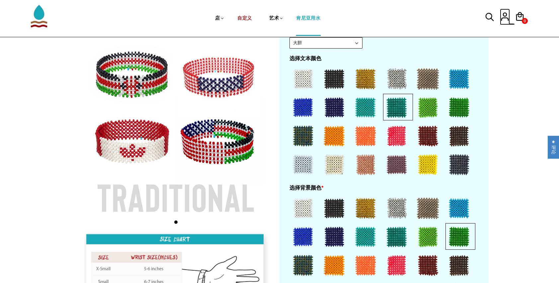
scroll to position [260, 0]
